Goal: Task Accomplishment & Management: Manage account settings

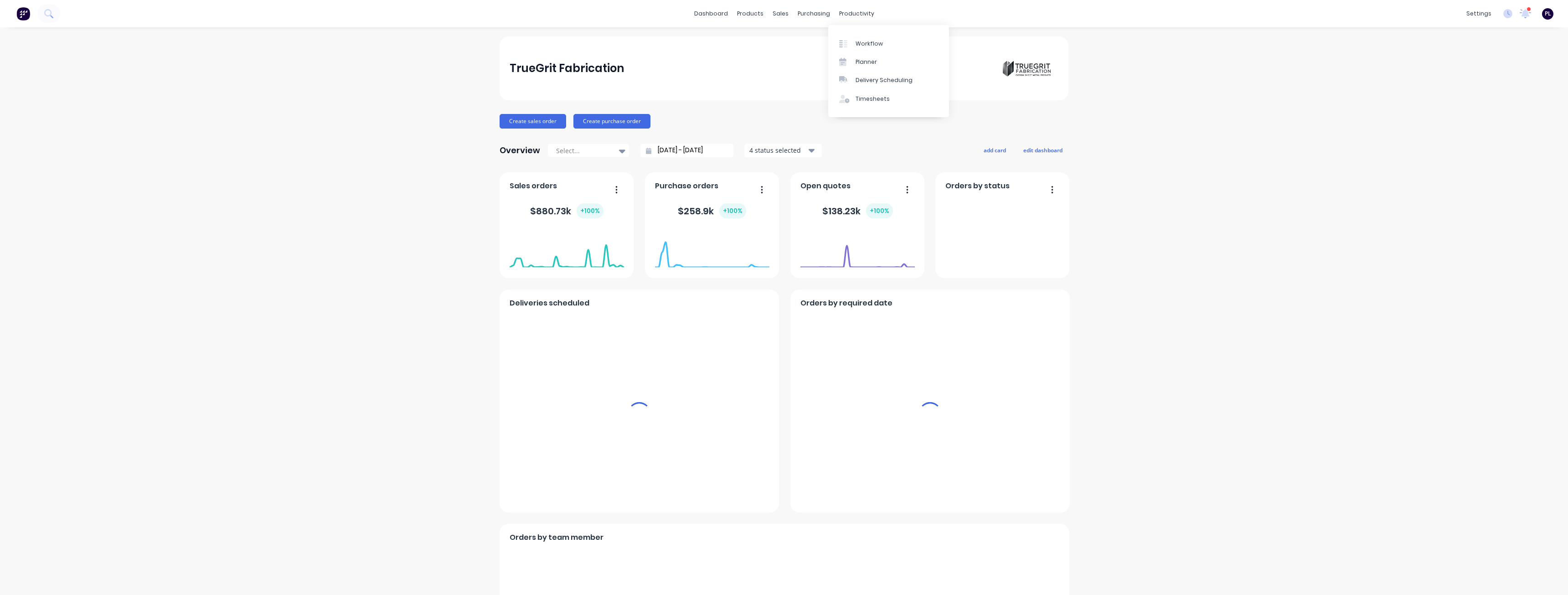
click at [1545, 15] on span "PL" at bounding box center [1548, 13] width 6 height 8
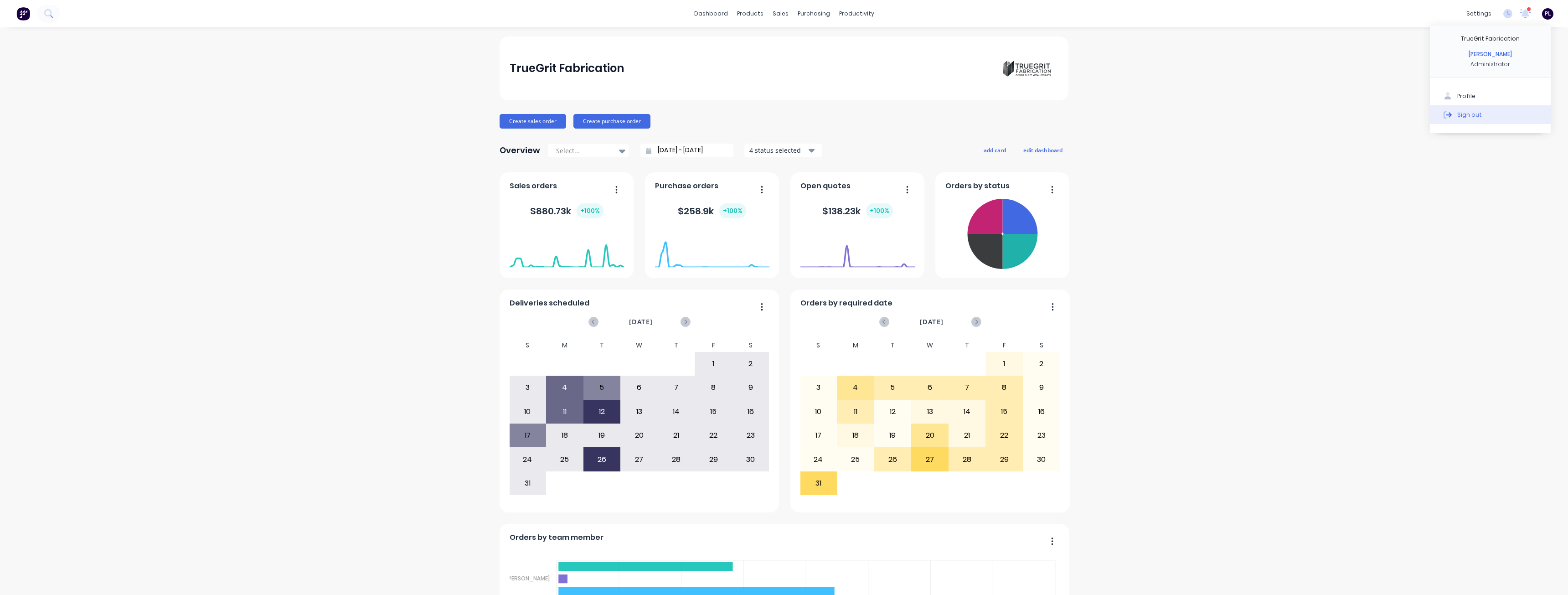
click at [1468, 113] on div "Sign out" at bounding box center [1469, 114] width 24 height 8
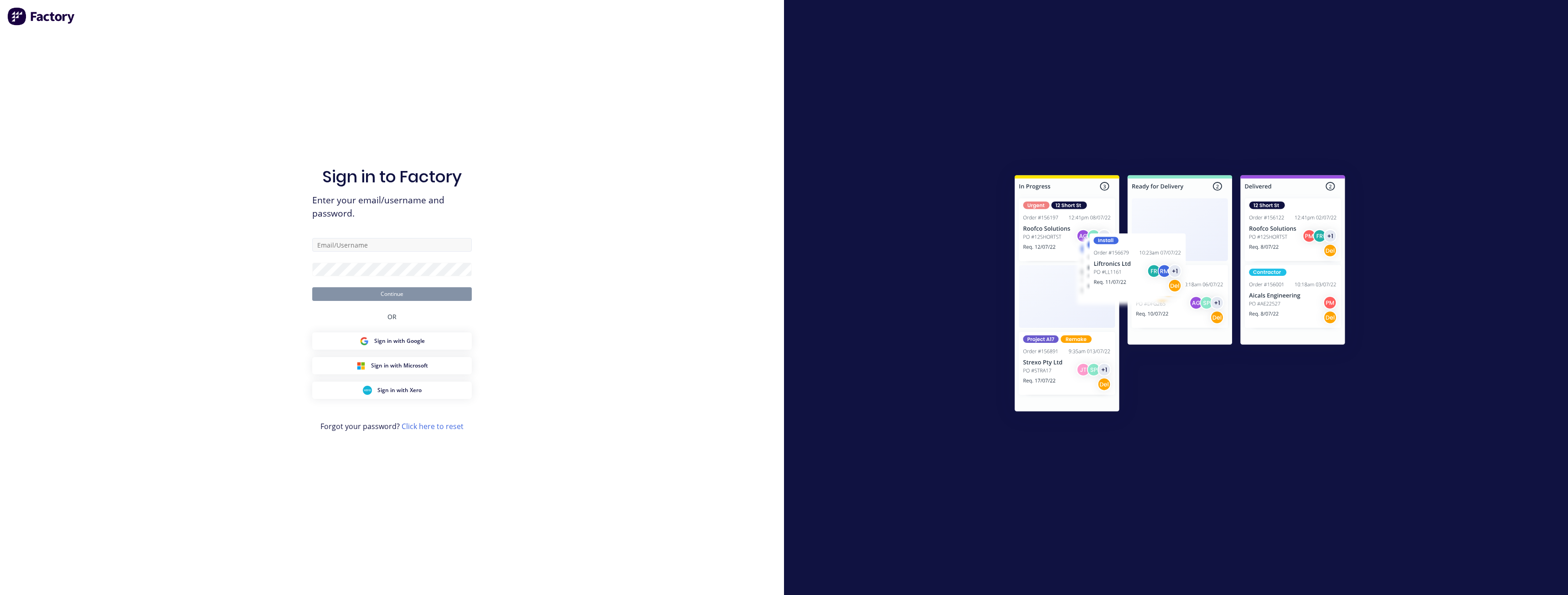
click at [398, 257] on form "Continue" at bounding box center [392, 269] width 159 height 63
click at [398, 251] on input "text" at bounding box center [392, 245] width 159 height 13
type input "standard@factory.app"
